Goal: Information Seeking & Learning: Learn about a topic

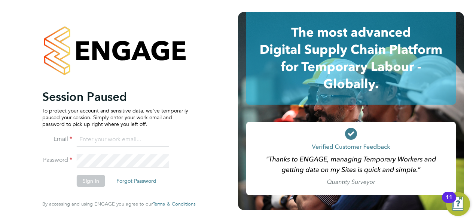
type input "[EMAIL_ADDRESS][DOMAIN_NAME]"
click at [89, 179] on button "Sign In" at bounding box center [91, 181] width 28 height 12
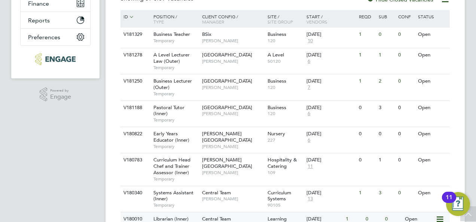
scroll to position [131, 0]
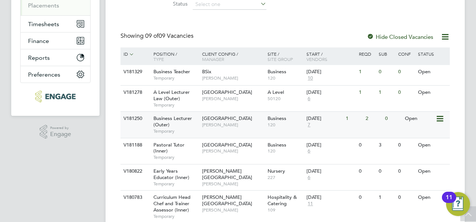
click at [190, 121] on span "Business Lecturer (Outer)" at bounding box center [173, 121] width 39 height 13
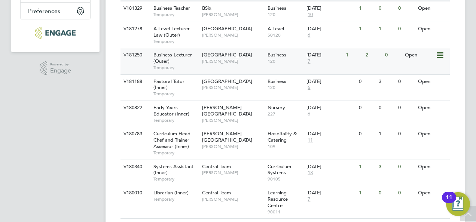
scroll to position [206, 0]
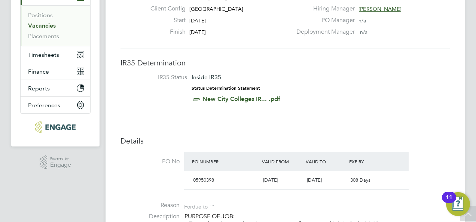
scroll to position [112, 0]
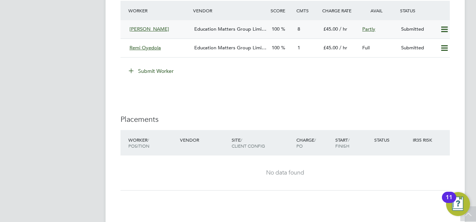
click at [178, 28] on div "Abigail Allison" at bounding box center [159, 29] width 65 height 12
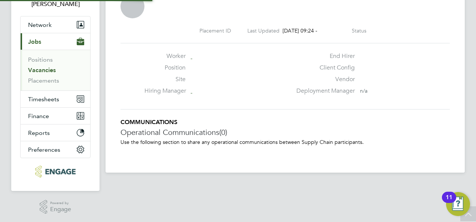
scroll to position [4, 4]
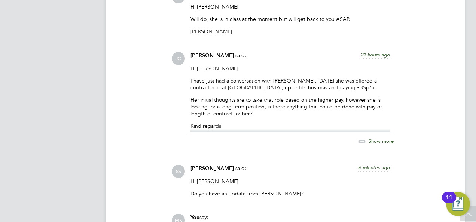
click at [370, 138] on span "Show more" at bounding box center [381, 141] width 25 height 6
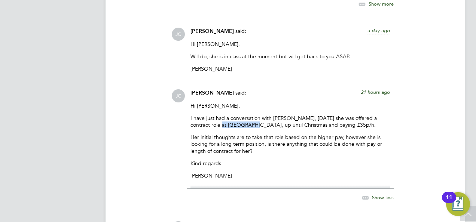
drag, startPoint x: 198, startPoint y: 117, endPoint x: 233, endPoint y: 117, distance: 35.6
click at [233, 117] on p "I have just had a conversation with Abigail, yesterday she was offered a contra…" at bounding box center [291, 121] width 200 height 13
drag, startPoint x: 233, startPoint y: 117, endPoint x: 237, endPoint y: 118, distance: 3.9
click at [237, 118] on p "I have just had a conversation with Abigail, yesterday she was offered a contra…" at bounding box center [291, 121] width 200 height 13
drag, startPoint x: 235, startPoint y: 118, endPoint x: 198, endPoint y: 118, distance: 37.5
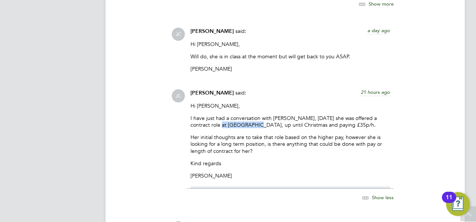
click at [198, 118] on p "I have just had a conversation with Abigail, yesterday she was offered a contra…" at bounding box center [291, 121] width 200 height 13
copy p "Monoux College"
click at [227, 143] on p "Her initial thoughts are to take that role based on the higher pay, however she…" at bounding box center [291, 144] width 200 height 21
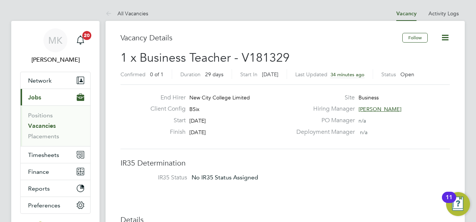
click at [54, 124] on link "Vacancies" at bounding box center [42, 125] width 28 height 7
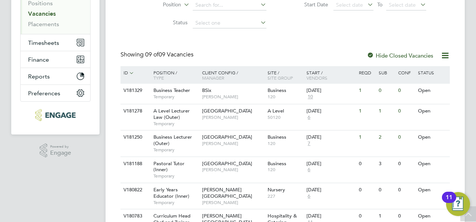
scroll to position [150, 0]
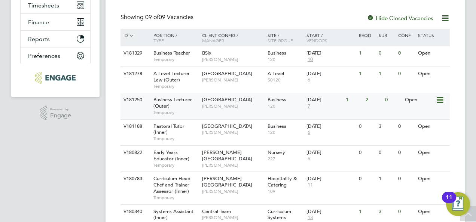
click at [177, 104] on div "Business Lecturer (Outer) Temporary" at bounding box center [174, 106] width 52 height 26
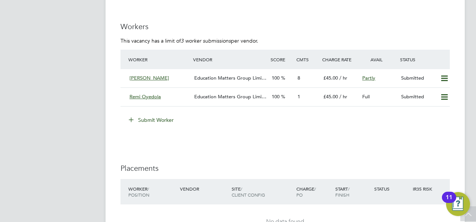
scroll to position [1252, 0]
